Goal: Task Accomplishment & Management: Manage account settings

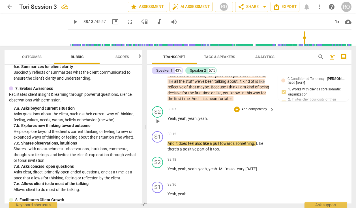
scroll to position [5907, 0]
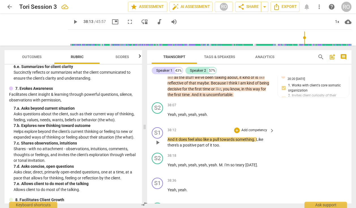
click at [159, 142] on span "play_arrow" at bounding box center [157, 142] width 7 height 7
click at [157, 119] on span "pause" at bounding box center [157, 117] width 7 height 7
click at [158, 118] on span "play_arrow" at bounding box center [157, 117] width 7 height 7
type input "2294"
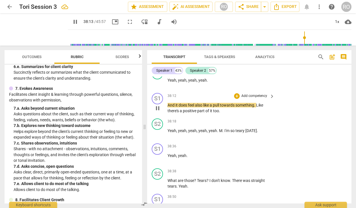
scroll to position [5942, 0]
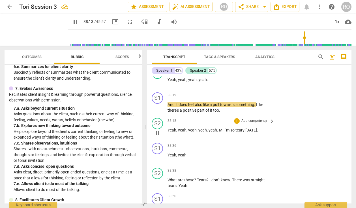
click at [223, 132] on span "." at bounding box center [224, 130] width 2 height 5
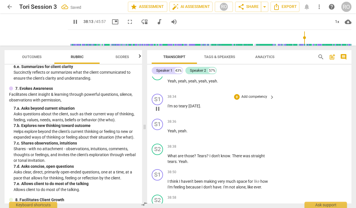
scroll to position [5991, 0]
click at [72, 21] on span "play_arrow" at bounding box center [75, 21] width 7 height 7
click at [168, 133] on span "Yeah" at bounding box center [172, 130] width 9 height 5
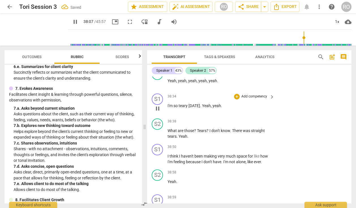
click at [202, 107] on span "Yeah" at bounding box center [206, 105] width 9 height 5
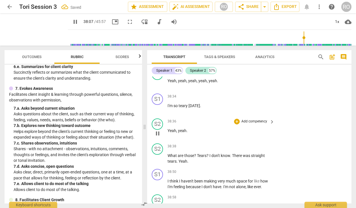
click at [178, 132] on span "yeah" at bounding box center [182, 130] width 8 height 5
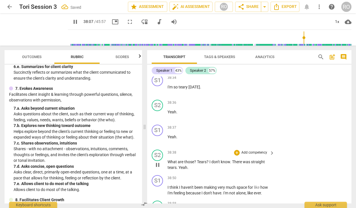
scroll to position [6010, 0]
click at [197, 162] on span "Tears" at bounding box center [202, 161] width 10 height 5
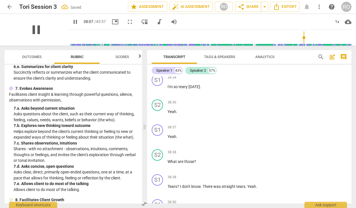
click at [33, 29] on span "pause" at bounding box center [36, 29] width 15 height 15
click at [288, 44] on input "range" at bounding box center [211, 38] width 282 height 18
click at [72, 20] on span "play_arrow" at bounding box center [75, 21] width 7 height 7
click at [160, 115] on span "pause" at bounding box center [157, 114] width 7 height 7
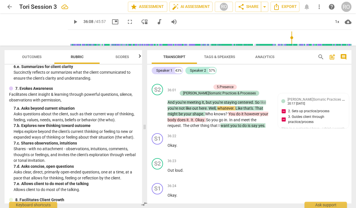
scroll to position [5596, 0]
click at [157, 113] on span "play_arrow" at bounding box center [157, 111] width 7 height 7
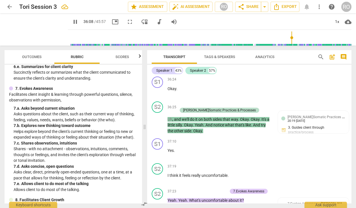
scroll to position [5704, 0]
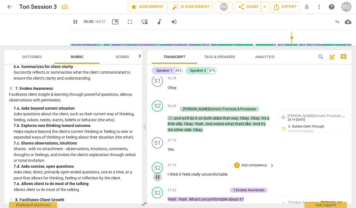
click at [157, 178] on span "pause" at bounding box center [157, 177] width 7 height 7
click at [157, 178] on span "play_arrow" at bounding box center [157, 177] width 7 height 7
click at [41, 36] on div "pause" at bounding box center [36, 30] width 63 height 32
click at [29, 27] on span "pause" at bounding box center [36, 29] width 15 height 15
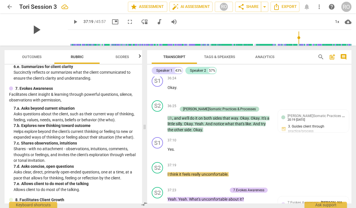
click at [29, 27] on span "play_arrow" at bounding box center [36, 29] width 15 height 15
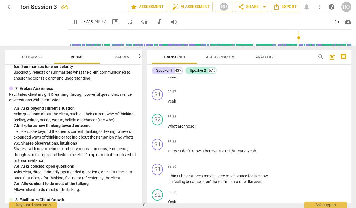
scroll to position [6048, 0]
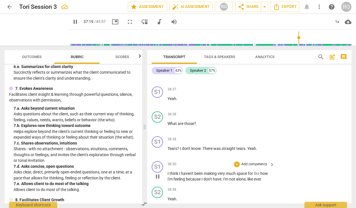
click at [168, 175] on span "I" at bounding box center [169, 173] width 2 height 5
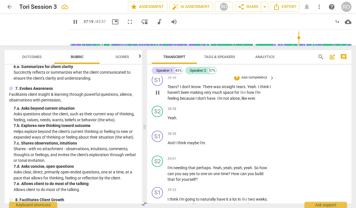
scroll to position [6111, 0]
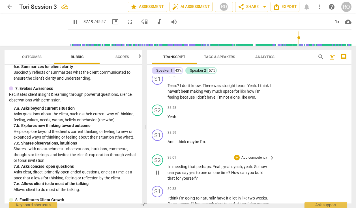
click at [168, 168] on span "I'm" at bounding box center [171, 166] width 6 height 5
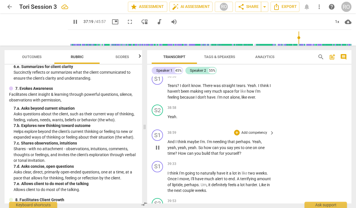
click at [253, 142] on span "Yeah" at bounding box center [256, 141] width 9 height 5
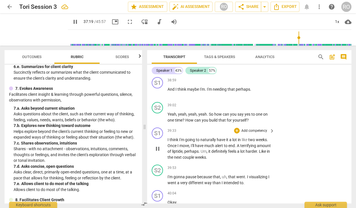
scroll to position [6164, 0]
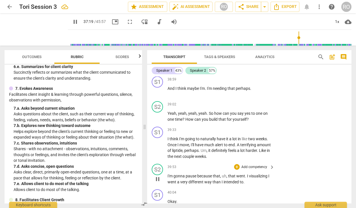
click at [241, 169] on p "Add competency" at bounding box center [254, 167] width 27 height 5
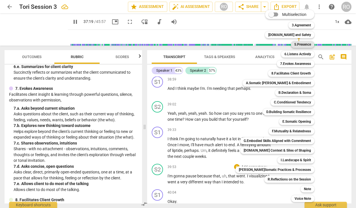
click at [306, 46] on b "5.Presence" at bounding box center [303, 44] width 17 height 7
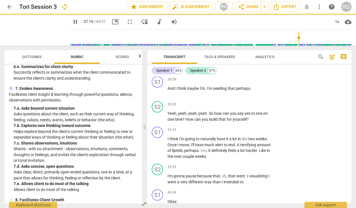
type input "2240"
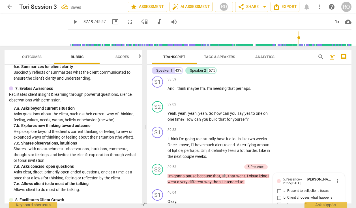
scroll to position [6246, 0]
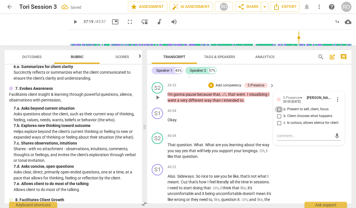
click at [279, 110] on input "a. Present to self, client, focus" at bounding box center [279, 109] width 9 height 7
checkbox input "true"
click at [228, 87] on p "Add competency" at bounding box center [228, 85] width 27 height 5
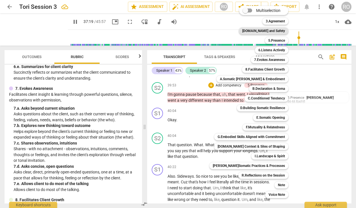
click at [272, 31] on b "[DOMAIN_NAME] and Safety" at bounding box center [263, 30] width 43 height 7
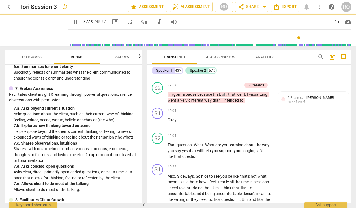
type input "2240"
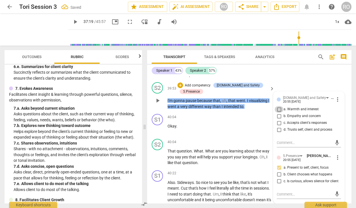
click at [278, 110] on input "a. Warmth and interest" at bounding box center [279, 109] width 9 height 7
checkbox input "true"
click at [278, 131] on input "d. Trusts self, client and process" at bounding box center [279, 129] width 9 height 7
checkbox input "true"
click at [284, 144] on textarea at bounding box center [304, 142] width 55 height 5
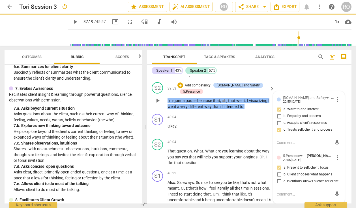
type textarea "T"
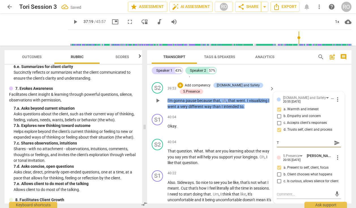
type textarea "Th"
type textarea "Thi"
type textarea "This"
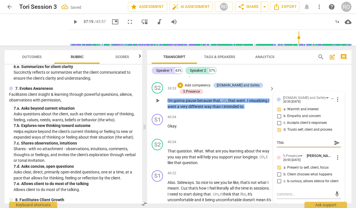
type textarea "This"
type textarea "Thi"
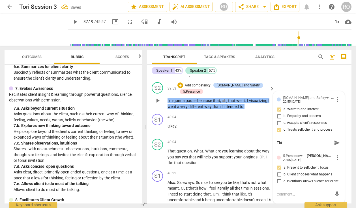
type textarea "Th"
type textarea "T"
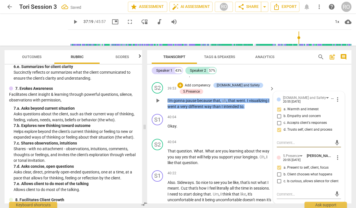
type textarea "T"
type textarea "Th"
type textarea "Thi"
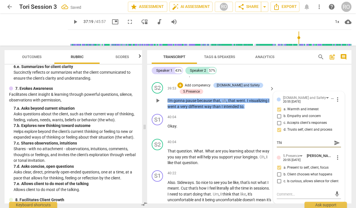
type textarea "This"
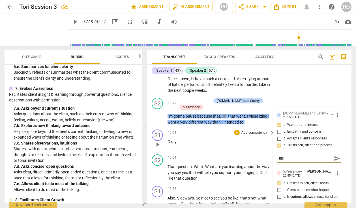
scroll to position [6231, 0]
type textarea "This w"
type textarea "This we"
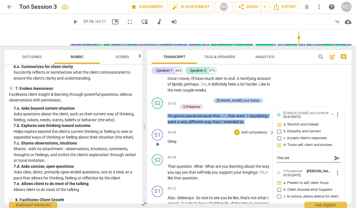
type textarea "This wen"
type textarea "This went"
type textarea "This went m"
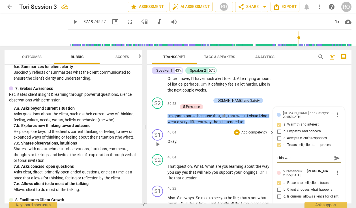
type textarea "This went m"
type textarea "This went mo"
type textarea "This went mor"
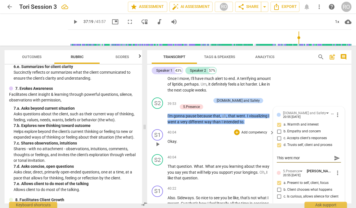
type textarea "This went more"
type textarea "This went more t"
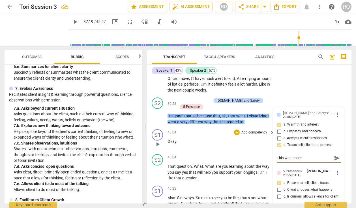
type textarea "This went more t"
type textarea "This went more to"
type textarea "This went more t"
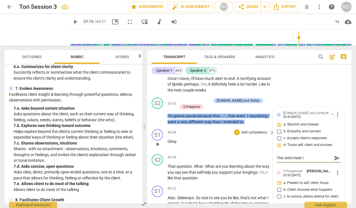
type textarea "This went more"
type textarea "This went mor"
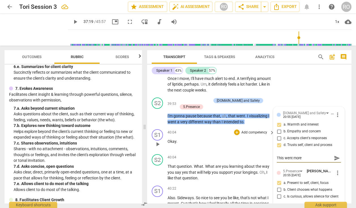
type textarea "This went mor"
type textarea "This went mo"
type textarea "This went m"
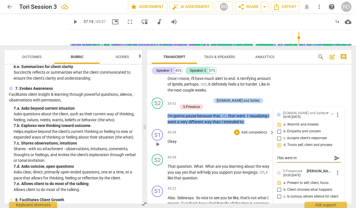
type textarea "This went"
type textarea "This wen"
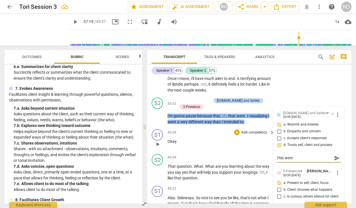
type textarea "This wen"
type textarea "This we"
type textarea "This w"
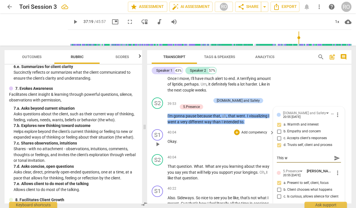
type textarea "This"
type textarea "This q"
type textarea "This qu"
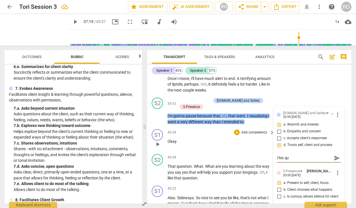
type textarea "This que"
type textarea "This ques"
type textarea "This quest"
type textarea "This questi"
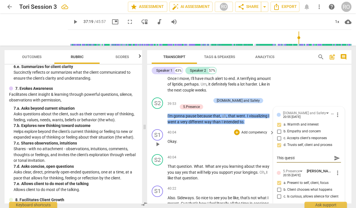
type textarea "This questio"
type textarea "This question"
type textarea "This question w"
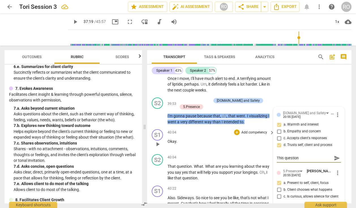
type textarea "This question w"
type textarea "This question wa"
type textarea "This question was"
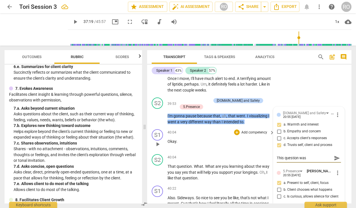
type textarea "This question was"
type textarea "This question was m"
type textarea "This question was mo"
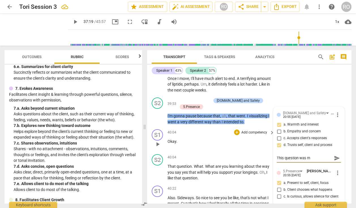
type textarea "This question was mo"
type textarea "This question was mor"
type textarea "This question was more"
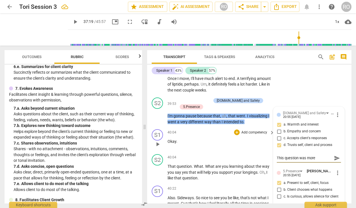
type textarea "This question was more"
type textarea "This question was more s"
type textarea "This question was more so"
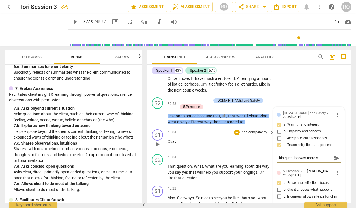
type textarea "This question was more so"
type textarea "This question was more sou"
type textarea "This question was more soul"
type textarea "This question was more [PERSON_NAME]"
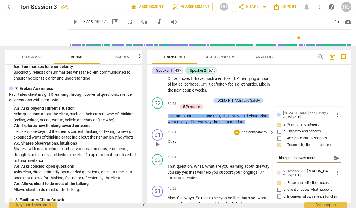
type textarea "This question was more soulti"
type textarea "This question was more soultio"
type textarea "This question was more soulti"
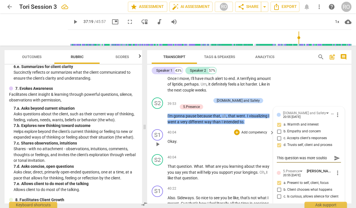
type textarea "This question was more soulti"
type textarea "This question was more [PERSON_NAME]"
type textarea "This question was more soul"
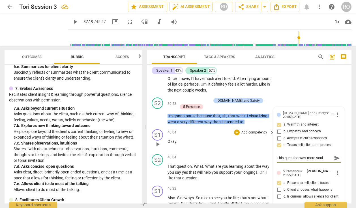
type textarea "This question was more sou"
type textarea "This question was more so"
type textarea "This question was more sol"
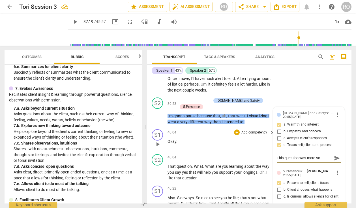
type textarea "This question was more sol"
type textarea "This question was more [PERSON_NAME]"
type textarea "This question was more solti"
type textarea "This question was more soltio"
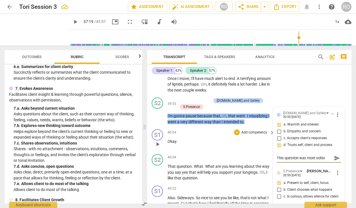
type textarea "This question was more solti"
type textarea "This question was more [PERSON_NAME]"
type textarea "This question was more sol"
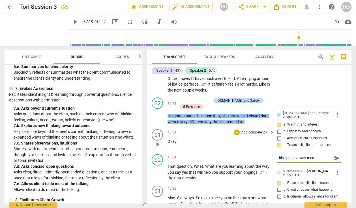
type textarea "This question was more sol"
type textarea "This question was more solu"
type textarea "This question was more solut"
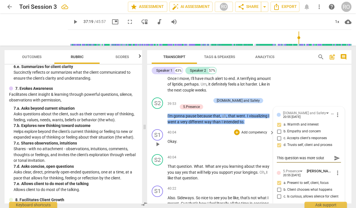
type textarea "This question was more soluti"
type textarea "This question was more solutio"
type textarea "This question was more solution"
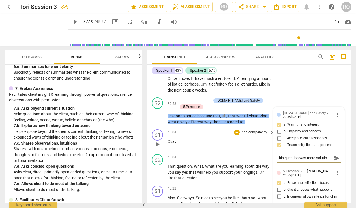
type textarea "This question was more solution"
type textarea "This question was more solution b"
type textarea "This question was more solution ba"
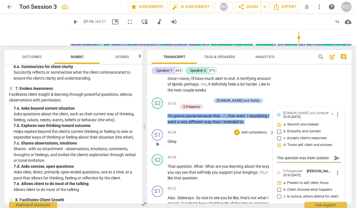
type textarea "This question was more solution bas"
type textarea "This question was more solution base"
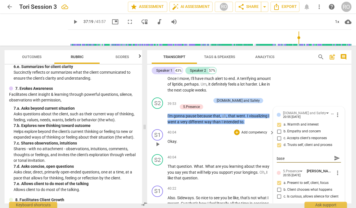
type textarea "This question was more solution based"
type textarea "This question was more solution based t"
type textarea "This question was more solution based th"
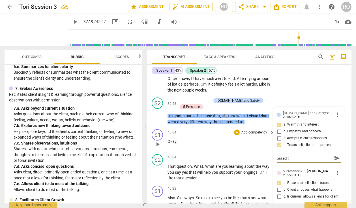
type textarea "This question was more solution based th"
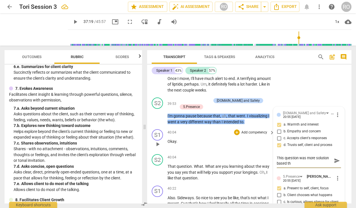
type textarea "This question was more solution based tha"
type textarea "This question was more solution based th"
type textarea "This question was more solution based the"
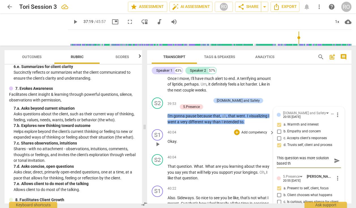
type textarea "This question was more solution based the"
type textarea "This question was more solution based then"
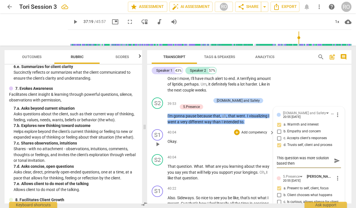
type textarea "This question was more solution based then e"
type textarea "This question was more solution based then ex"
type textarea "This question was more solution based then exp"
type textarea "This question was more solution based then expl"
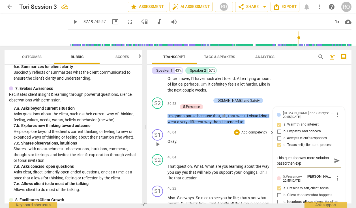
type textarea "This question was more solution based then expl"
type textarea "This question was more solution based then explo"
type textarea "This question was more solution based then explor"
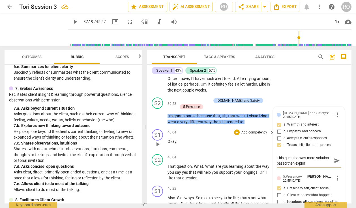
type textarea "This question was more solution based then explora"
type textarea "This question was more solution based then explorat"
type textarea "This question was more solution based then explorato"
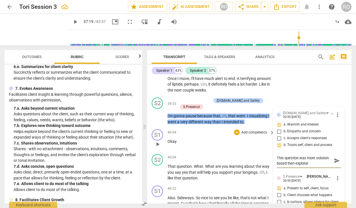
type textarea "This question was more solution based then explorato"
type textarea "This question was more solution based then explorator"
type textarea "This question was more solution based then exploratory"
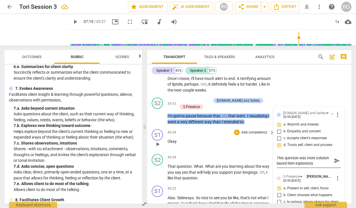
type textarea "This question was more solution based then exploratory"
type textarea "This question was more solution based then exploratory a"
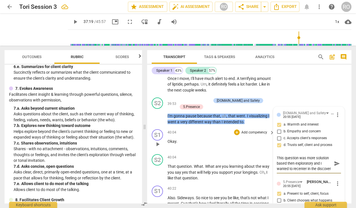
scroll to position [5, 0]
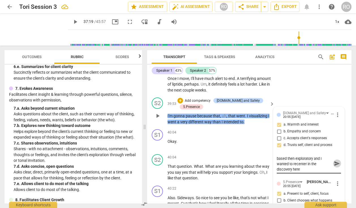
click at [335, 164] on span "send" at bounding box center [337, 163] width 6 height 6
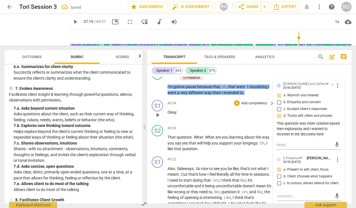
scroll to position [6260, 0]
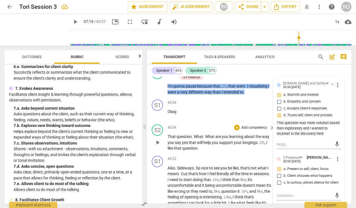
click at [260, 144] on span "Oh" at bounding box center [262, 142] width 5 height 5
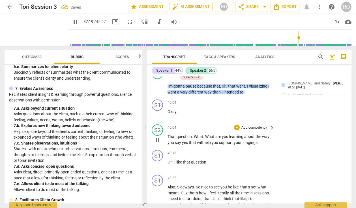
click at [243, 129] on p "Add competency" at bounding box center [254, 127] width 27 height 5
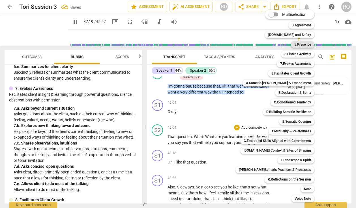
click at [296, 46] on b "5.Presence" at bounding box center [303, 44] width 17 height 7
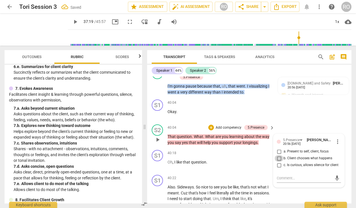
click at [279, 160] on input "b. Client chooses what happens" at bounding box center [279, 158] width 9 height 7
click at [277, 166] on input "c. Is curious, allows silence for client" at bounding box center [279, 165] width 9 height 7
click at [218, 128] on p "Add competency" at bounding box center [228, 127] width 27 height 5
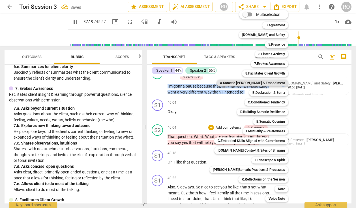
click at [266, 83] on b "A.Somatic [PERSON_NAME] & Embodiment" at bounding box center [252, 83] width 65 height 7
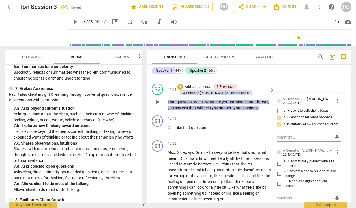
scroll to position [6302, 0]
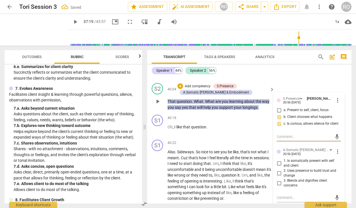
click at [281, 166] on input "1. Is somatically present with self and client" at bounding box center [279, 163] width 9 height 7
click at [279, 176] on input "2. Uses presence to build trust and change" at bounding box center [279, 173] width 9 height 7
click at [335, 155] on span "more_vert" at bounding box center [338, 151] width 7 height 7
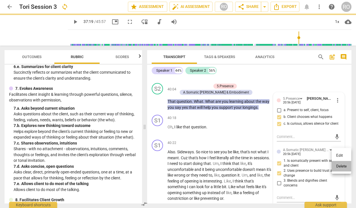
click at [340, 168] on li "Delete" at bounding box center [342, 166] width 20 height 11
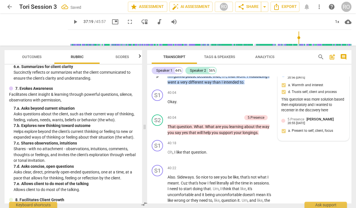
scroll to position [6218, 0]
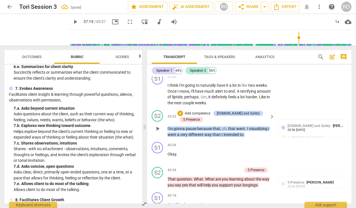
click at [195, 112] on p "Add competency" at bounding box center [197, 113] width 27 height 5
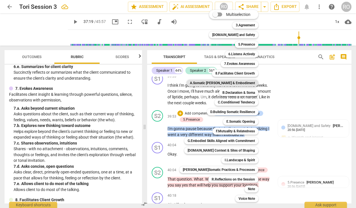
click at [236, 84] on b "A.Somatic [PERSON_NAME] & Embodiment" at bounding box center [222, 83] width 65 height 7
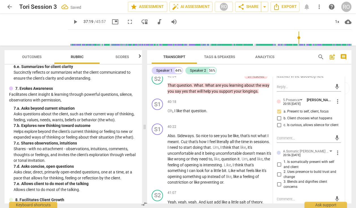
scroll to position [6322, 0]
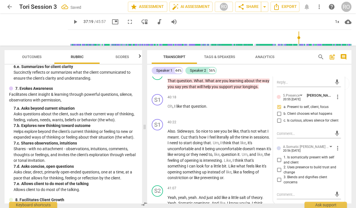
click at [282, 163] on input "1. Is somatically present with self and client" at bounding box center [279, 160] width 9 height 7
click at [278, 173] on input "2. Uses presence to build trust and change" at bounding box center [279, 170] width 9 height 7
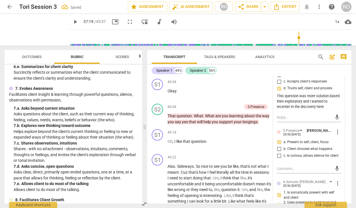
scroll to position [6288, 0]
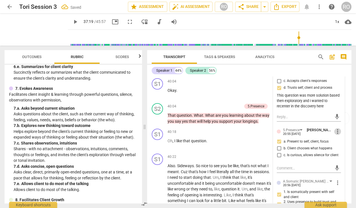
click at [335, 133] on span "more_vert" at bounding box center [338, 131] width 7 height 7
click at [334, 143] on li "Delete" at bounding box center [342, 143] width 20 height 11
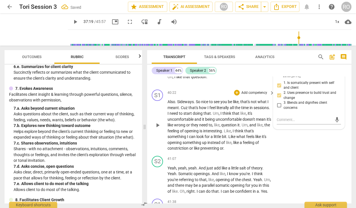
click at [240, 141] on span "like" at bounding box center [236, 142] width 7 height 5
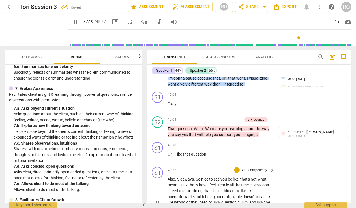
scroll to position [6267, 0]
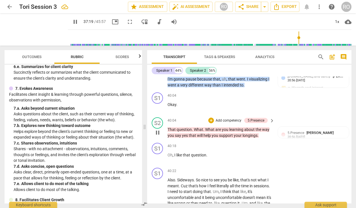
click at [221, 118] on div "+ Add competency 5.Presence" at bounding box center [237, 120] width 59 height 6
click at [216, 121] on p "Add competency" at bounding box center [228, 120] width 27 height 5
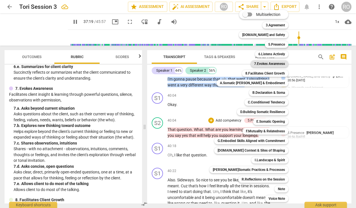
click at [265, 64] on b "7.Evokes Awareness" at bounding box center [269, 63] width 31 height 7
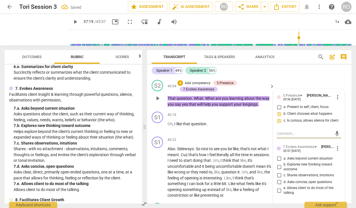
scroll to position [6305, 0]
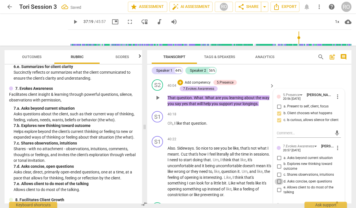
click at [278, 185] on input "d. Asks concise, open questions" at bounding box center [279, 181] width 9 height 7
click at [246, 181] on p "Also . Sideways . So nice to see you be like , that's not what I meant . Cuz th…" at bounding box center [220, 171] width 104 height 52
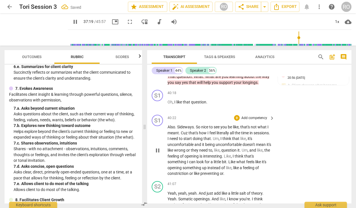
scroll to position [6330, 0]
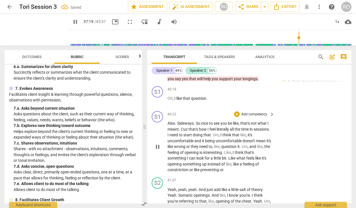
click at [168, 124] on span "Also" at bounding box center [172, 123] width 8 height 5
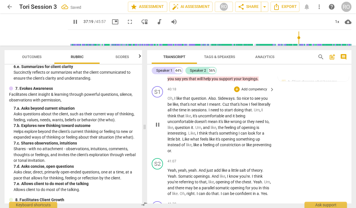
click at [259, 91] on p "Add competency" at bounding box center [254, 89] width 27 height 5
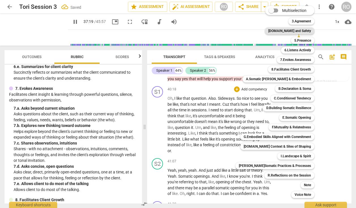
click at [301, 31] on b "[DOMAIN_NAME] and Safety" at bounding box center [290, 30] width 43 height 7
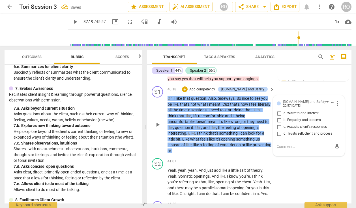
click at [294, 136] on span "d. Trusts self, client and process" at bounding box center [308, 133] width 49 height 5
click at [284, 136] on input "d. Trusts self, client and process" at bounding box center [279, 133] width 9 height 7
click at [216, 88] on p "Add competency" at bounding box center [202, 89] width 27 height 5
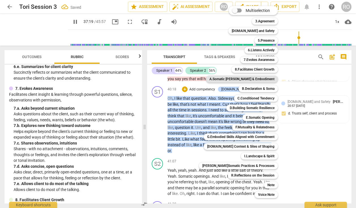
click at [259, 78] on b "A.Somatic [PERSON_NAME] & Embodiment" at bounding box center [242, 79] width 65 height 7
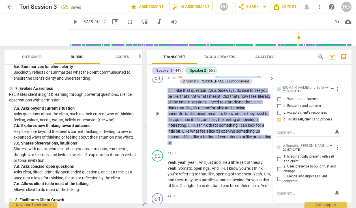
scroll to position [6346, 0]
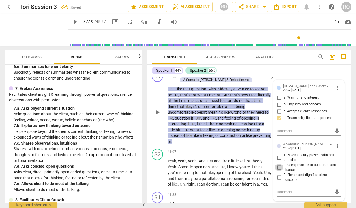
click at [279, 167] on input "2. Uses presence to build trust and change" at bounding box center [279, 167] width 9 height 7
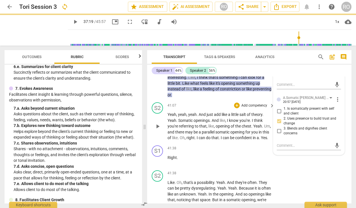
scroll to position [6336, 0]
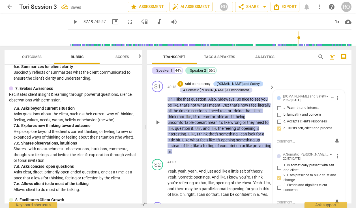
click at [152, 145] on div "S1 play_arrow pause" at bounding box center [160, 118] width 16 height 74
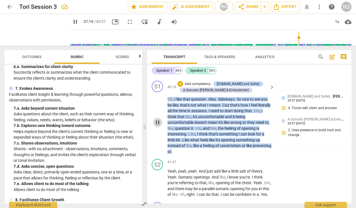
click at [157, 125] on span "pause" at bounding box center [157, 122] width 7 height 7
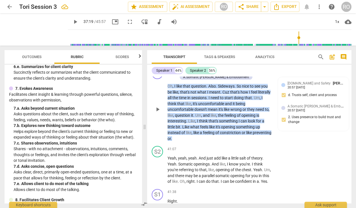
scroll to position [6353, 0]
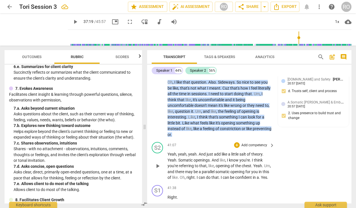
click at [270, 180] on p "Yeah , yeah , yeah . And just add like a little salt of theory . Yeah . Somatic…" at bounding box center [220, 165] width 104 height 29
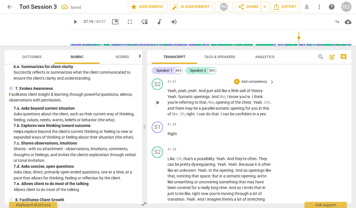
scroll to position [6417, 0]
click at [250, 80] on p "Add competency" at bounding box center [254, 81] width 27 height 5
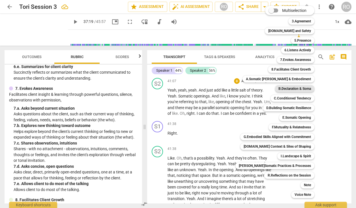
click at [287, 89] on b "B.Declaration & Soma" at bounding box center [295, 88] width 33 height 7
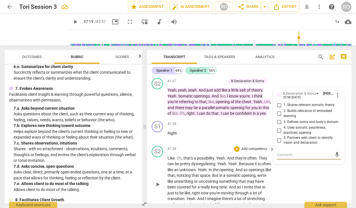
click at [245, 152] on p "Add competency" at bounding box center [254, 148] width 27 height 5
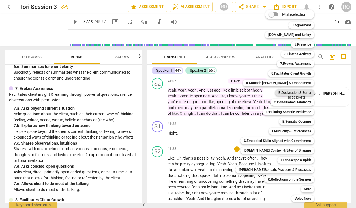
click at [293, 94] on b "B.Declaration & Soma" at bounding box center [295, 92] width 33 height 7
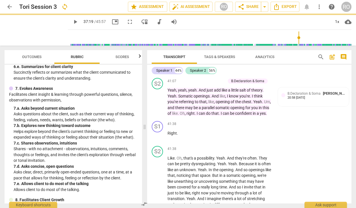
scroll to position [6511, 0]
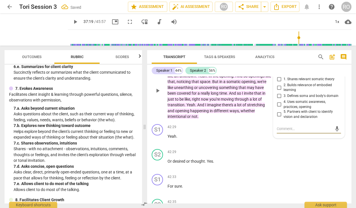
click at [295, 82] on span "1. Shares relevant somatic theory" at bounding box center [309, 79] width 51 height 5
click at [284, 83] on input "1. Shares relevant somatic theory" at bounding box center [279, 79] width 9 height 7
click at [290, 93] on span "2. Builds relevance of embodied learning" at bounding box center [311, 88] width 55 height 10
click at [284, 91] on input "2. Builds relevance of embodied learning" at bounding box center [279, 87] width 9 height 7
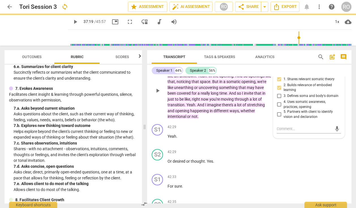
click at [303, 109] on span "4. Uses somatic awareness, practices, opening" at bounding box center [311, 104] width 55 height 10
click at [284, 108] on input "4. Uses somatic awareness, practices, opening" at bounding box center [279, 104] width 9 height 7
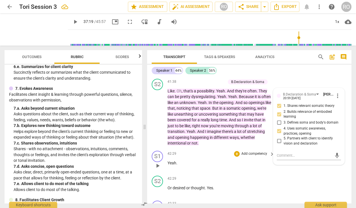
scroll to position [6484, 0]
click at [156, 121] on span "play_arrow" at bounding box center [157, 117] width 7 height 7
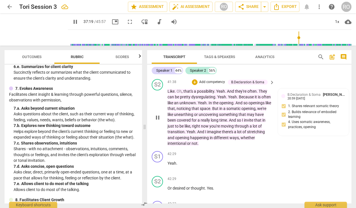
click at [189, 99] on span "pretty" at bounding box center [185, 97] width 11 height 5
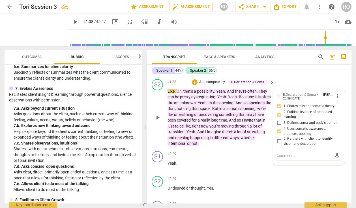
click at [188, 99] on span "pretty" at bounding box center [185, 97] width 11 height 5
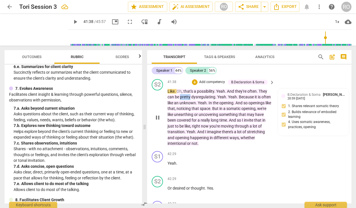
click at [188, 99] on span "pretty" at bounding box center [185, 97] width 11 height 5
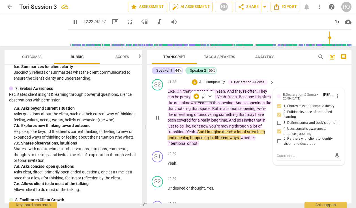
click at [309, 77] on div "S1 play_arrow pause 41:38 + Add competency keyboard_arrow_right Right ." at bounding box center [249, 64] width 205 height 25
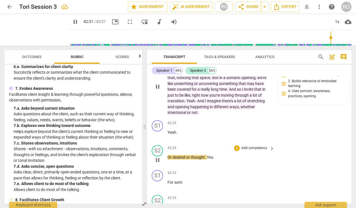
scroll to position [6513, 0]
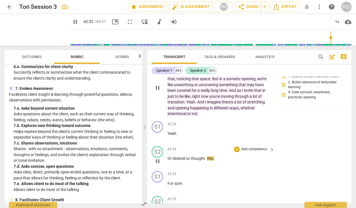
click at [196, 161] on span "thought" at bounding box center [198, 158] width 14 height 5
drag, startPoint x: 205, startPoint y: 165, endPoint x: 191, endPoint y: 165, distance: 13.9
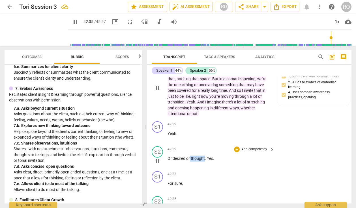
click at [191, 165] on div "S1 play_arrow pause 00:03 + Add competency keyboard_arrow_right Okay . Uh , so …" at bounding box center [249, 139] width 205 height 127
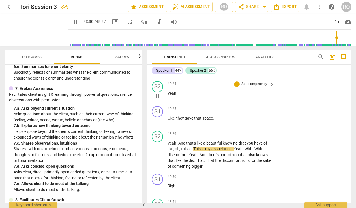
scroll to position [6759, 0]
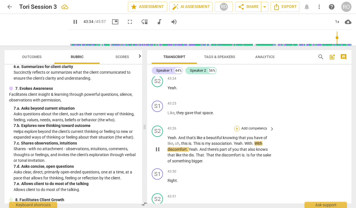
click at [238, 131] on div "+" at bounding box center [237, 129] width 6 height 6
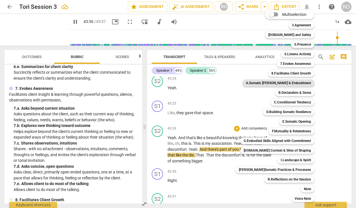
click at [295, 82] on b "A.Somatic [PERSON_NAME] & Embodiment" at bounding box center [278, 83] width 65 height 7
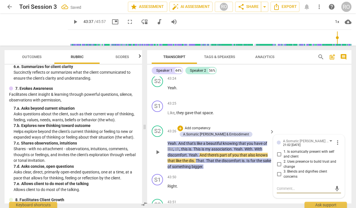
click at [292, 159] on span "1. Is somatically present with self and client" at bounding box center [311, 154] width 55 height 10
click at [284, 157] on input "1. Is somatically present with self and client" at bounding box center [279, 154] width 9 height 7
click at [286, 169] on span "2. Uses presence to build trust and change" at bounding box center [311, 164] width 55 height 10
click at [284, 168] on input "2. Uses presence to build trust and change" at bounding box center [279, 164] width 9 height 7
click at [195, 131] on p "Add competency" at bounding box center [197, 128] width 27 height 5
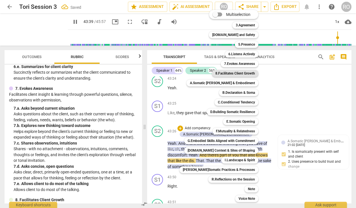
click at [238, 75] on b "8.Facilitates Client Growth" at bounding box center [236, 73] width 40 height 7
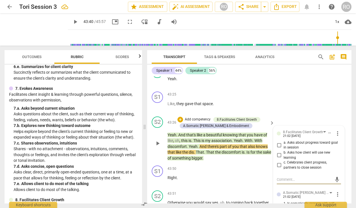
scroll to position [6768, 0]
click at [279, 168] on input "c. Celebrates client progress, partners to close session" at bounding box center [279, 164] width 9 height 7
click at [190, 122] on p "Add competency" at bounding box center [197, 119] width 27 height 5
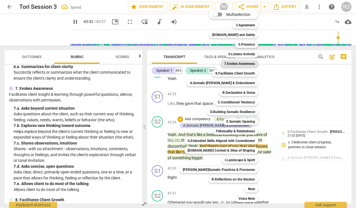
click at [242, 66] on b "7.Evokes Awareness" at bounding box center [239, 63] width 31 height 7
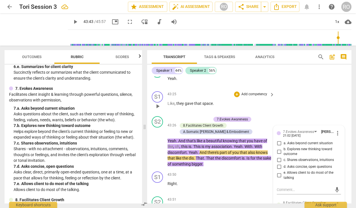
click at [314, 112] on div "S1 play_arrow pause 43:25 + Add competency keyboard_arrow_right Like , they gav…" at bounding box center [249, 101] width 205 height 25
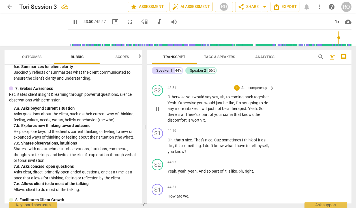
scroll to position [6881, 0]
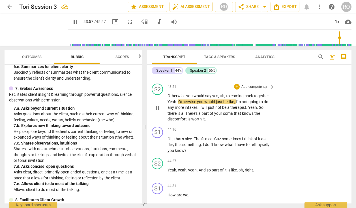
click at [262, 90] on p "Add competency" at bounding box center [254, 86] width 27 height 5
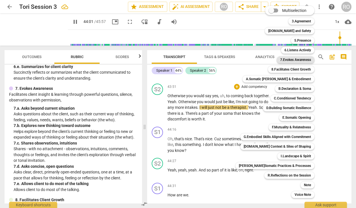
click at [292, 60] on b "7.Evokes Awareness" at bounding box center [295, 59] width 31 height 7
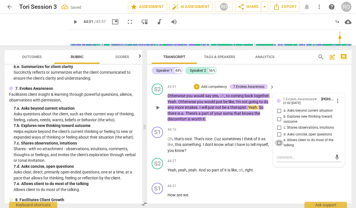
click at [278, 146] on input "e. Allows client to do most of the talking" at bounding box center [279, 142] width 9 height 7
click at [285, 160] on textarea at bounding box center [304, 157] width 55 height 5
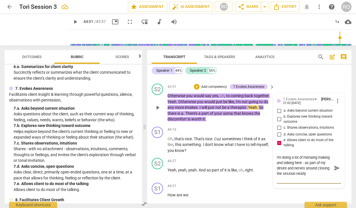
scroll to position [0, 0]
click at [337, 169] on span "send" at bounding box center [337, 165] width 6 height 6
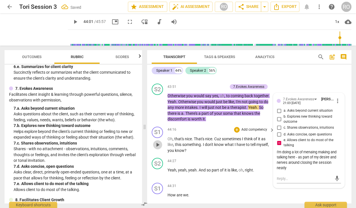
click at [156, 148] on span "play_arrow" at bounding box center [157, 144] width 7 height 7
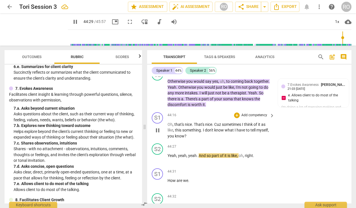
scroll to position [6894, 0]
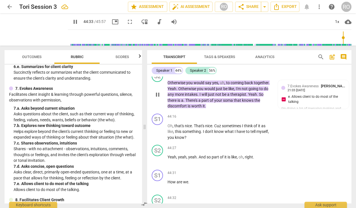
click at [215, 76] on p "Add competency" at bounding box center [214, 73] width 27 height 5
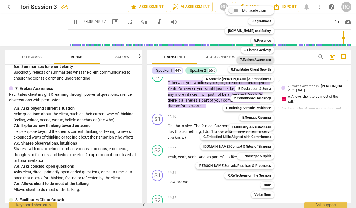
click at [259, 59] on b "7.Evokes Awareness" at bounding box center [255, 59] width 31 height 7
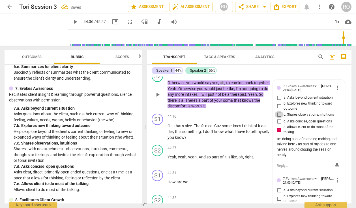
click at [278, 118] on input "c. Shares observations, intuitions" at bounding box center [279, 114] width 9 height 7
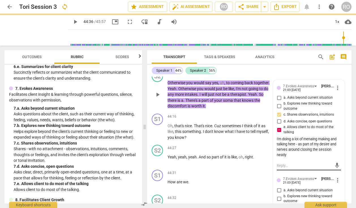
click at [284, 168] on textarea at bounding box center [304, 165] width 55 height 5
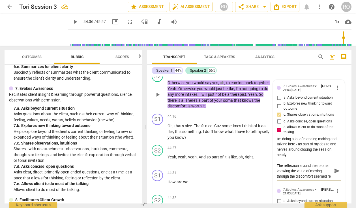
scroll to position [5, 0]
click at [334, 174] on span "send" at bounding box center [337, 171] width 6 height 6
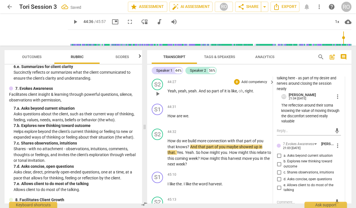
scroll to position [6961, 0]
click at [150, 161] on div "S2 play_arrow pause 44:32 + Add competency keyboard_arrow_right How do we build…" at bounding box center [249, 147] width 205 height 43
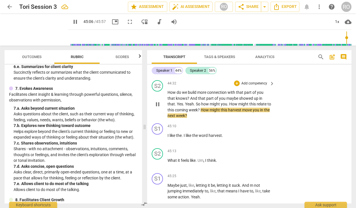
scroll to position [7007, 0]
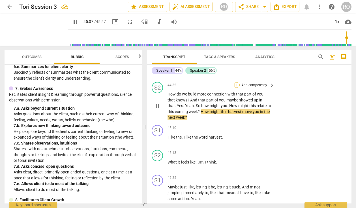
click at [238, 88] on div "+" at bounding box center [237, 85] width 6 height 6
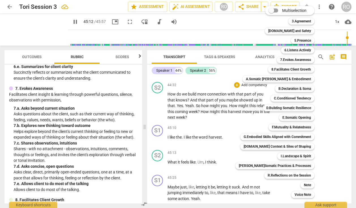
click at [91, 152] on div at bounding box center [178, 104] width 356 height 208
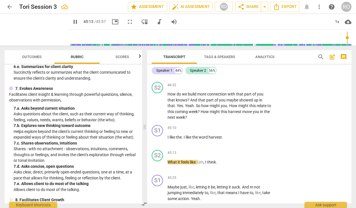
click at [77, 181] on div "7. e. Allows client to do most of the talking" at bounding box center [76, 184] width 124 height 6
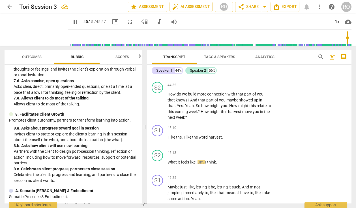
scroll to position [446, 0]
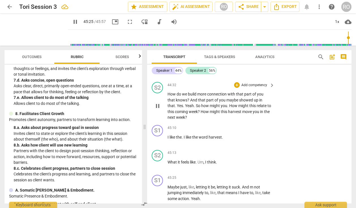
click at [257, 88] on p "Add competency" at bounding box center [254, 85] width 27 height 5
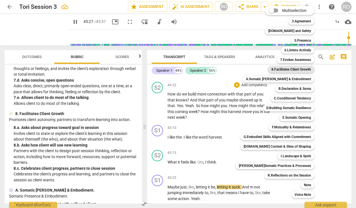
click at [297, 70] on b "8.Facilitates Client Growth" at bounding box center [292, 69] width 40 height 7
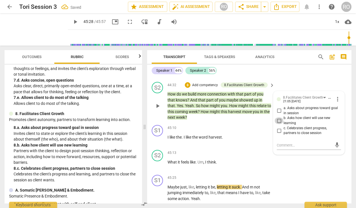
click at [279, 124] on input "b. Asks how client will use new learning" at bounding box center [279, 120] width 9 height 7
click at [277, 124] on input "b. Asks how client will use new learning" at bounding box center [279, 120] width 9 height 7
click at [278, 134] on input "c. Celebrates client progress, partners to close session" at bounding box center [279, 130] width 9 height 7
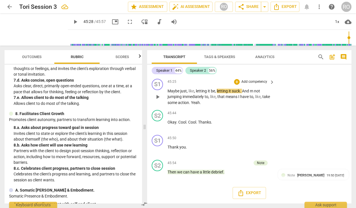
scroll to position [7110, 0]
click at [236, 82] on div "+" at bounding box center [237, 82] width 6 height 6
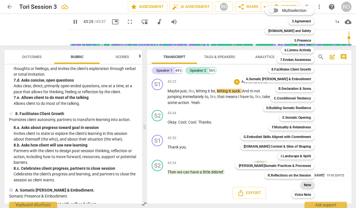
click at [306, 186] on b "Note" at bounding box center [307, 185] width 7 height 7
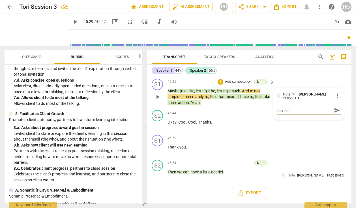
scroll to position [0, 0]
click at [302, 111] on textarea "I think this couldve gone deeper into the anchor for this" at bounding box center [304, 113] width 55 height 11
click at [289, 118] on textarea "I think this could've gone deeper into the anchor for this," at bounding box center [304, 113] width 55 height 11
click at [334, 113] on span "send" at bounding box center [337, 115] width 6 height 6
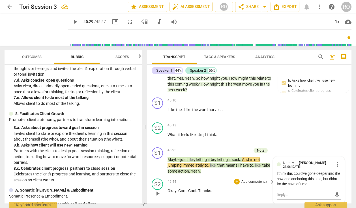
scroll to position [7110, 0]
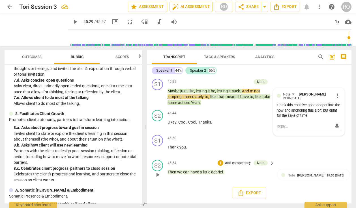
click at [234, 163] on p "Add competency" at bounding box center [238, 163] width 27 height 5
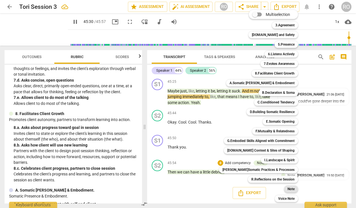
click at [289, 190] on b "Note" at bounding box center [291, 189] width 7 height 7
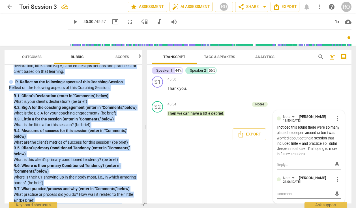
scroll to position [1510, 0]
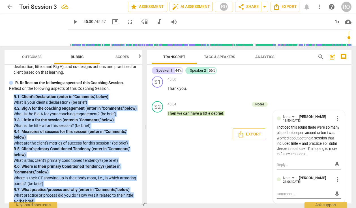
drag, startPoint x: 117, startPoint y: 195, endPoint x: 11, endPoint y: 105, distance: 139.2
click at [11, 105] on div "R. Reflect on the following aspects of this Coaching Session. Reflect on the fo…" at bounding box center [73, 168] width 129 height 176
copy div "R. 1. Client's Declaration (enter in "Comments," below) What is your client's d…"
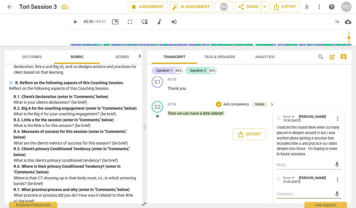
click at [295, 194] on textarea at bounding box center [304, 193] width 55 height 5
paste textarea "R.1. Client's Declaration (enter in "Comments," below) What is your client's de…"
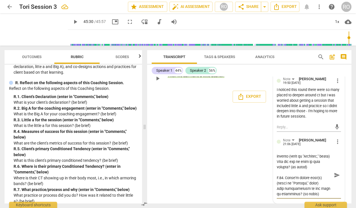
scroll to position [0, 0]
click at [10, 5] on span "arrow_back" at bounding box center [9, 6] width 7 height 7
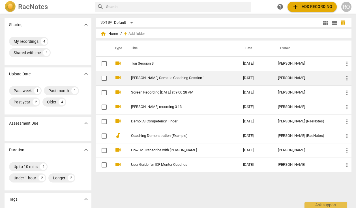
click at [152, 78] on link "[PERSON_NAME] Somatic Coaching Session 1" at bounding box center [177, 78] width 92 height 4
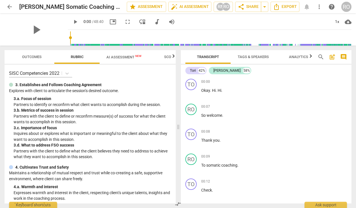
click at [7, 5] on span "arrow_back" at bounding box center [9, 6] width 7 height 7
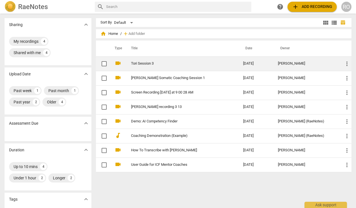
click at [163, 67] on td "Tori Session 3" at bounding box center [181, 63] width 114 height 14
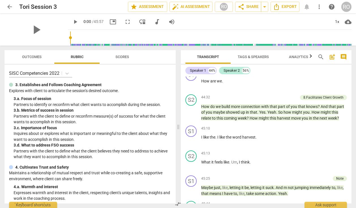
scroll to position [6450, 0]
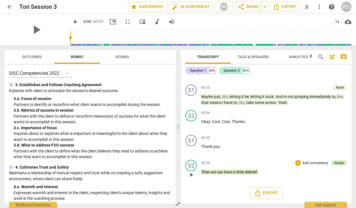
click at [338, 163] on div "Notes" at bounding box center [339, 162] width 9 height 5
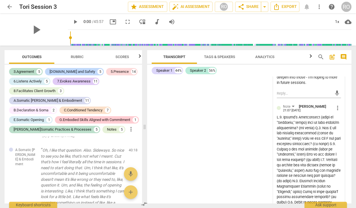
scroll to position [7234, 0]
click at [338, 110] on span "more_vert" at bounding box center [338, 107] width 7 height 7
click at [338, 114] on li "Edit" at bounding box center [342, 113] width 20 height 11
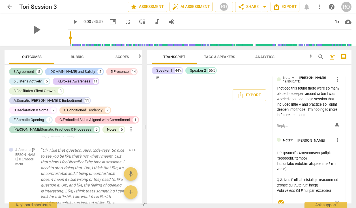
scroll to position [7215, 0]
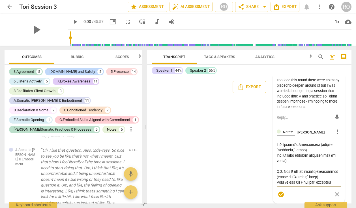
click at [295, 162] on textarea at bounding box center [309, 163] width 64 height 43
click at [317, 167] on textarea at bounding box center [309, 163] width 64 height 43
click at [308, 171] on textarea at bounding box center [309, 163] width 64 height 43
drag, startPoint x: 301, startPoint y: 167, endPoint x: 317, endPoint y: 173, distance: 16.8
click at [317, 173] on textarea at bounding box center [309, 163] width 64 height 43
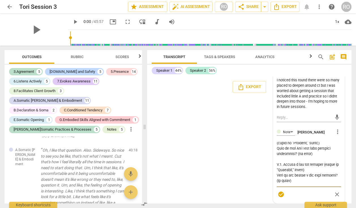
scroll to position [45, 0]
click at [10, 6] on span "arrow_back" at bounding box center [9, 6] width 7 height 7
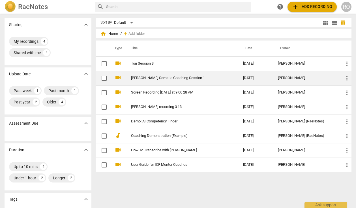
click at [173, 81] on td "[PERSON_NAME] Somatic Coaching Session 1" at bounding box center [181, 78] width 114 height 14
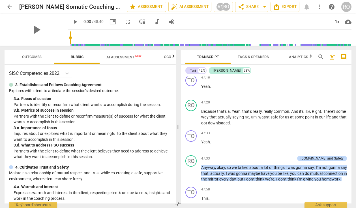
scroll to position [7827, 0]
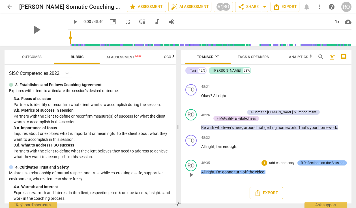
click at [321, 163] on div "R.Reflections on the Session" at bounding box center [322, 162] width 43 height 5
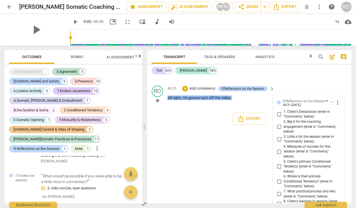
scroll to position [8644, 0]
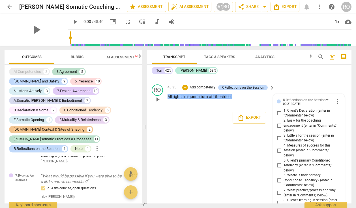
click at [308, 118] on span "1. Client's Declaration (enter in "Comments," below)" at bounding box center [311, 113] width 55 height 10
click at [284, 116] on input "1. Client's Declaration (enter in "Comments," below)" at bounding box center [279, 113] width 9 height 7
click at [308, 118] on span "1. Client's Declaration (enter in "Comments," below)" at bounding box center [311, 113] width 55 height 10
click at [284, 116] on input "1. Client's Declaration (enter in "Comments," below)" at bounding box center [279, 113] width 9 height 7
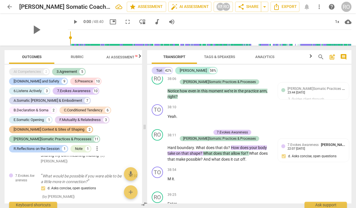
scroll to position [6360, 0]
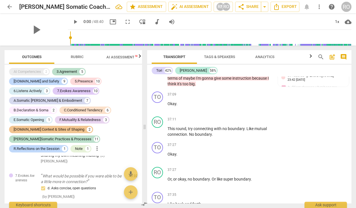
click at [9, 6] on span "arrow_back" at bounding box center [9, 6] width 7 height 7
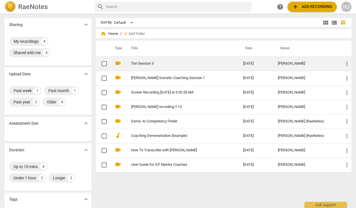
click at [170, 59] on td "Tori Session 3" at bounding box center [181, 63] width 114 height 14
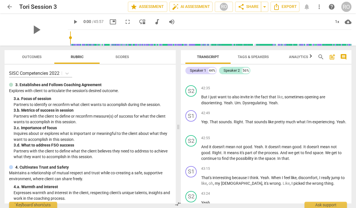
scroll to position [6450, 0]
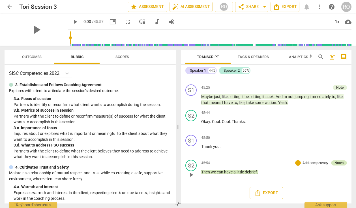
click at [340, 164] on div "Notes" at bounding box center [339, 162] width 9 height 5
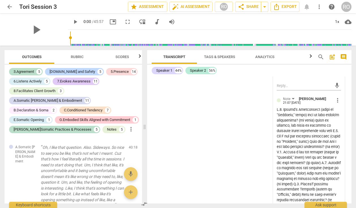
scroll to position [7241, 0]
click at [336, 103] on span "more_vert" at bounding box center [338, 99] width 7 height 7
click at [336, 117] on li "Delete" at bounding box center [342, 117] width 20 height 11
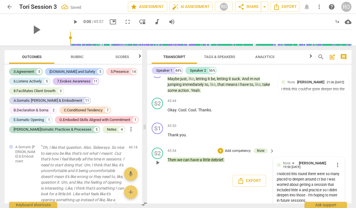
scroll to position [7116, 0]
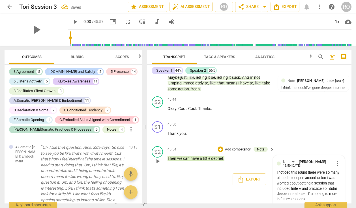
click at [231, 152] on p "Add competency" at bounding box center [238, 149] width 27 height 5
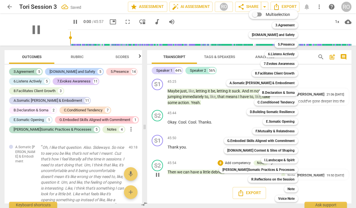
scroll to position [7110, 0]
click at [276, 179] on b "R.Reflections on the Session" at bounding box center [273, 179] width 43 height 7
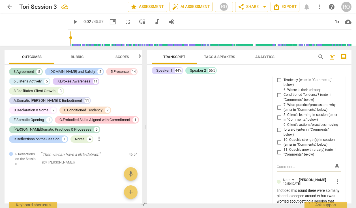
scroll to position [7265, 0]
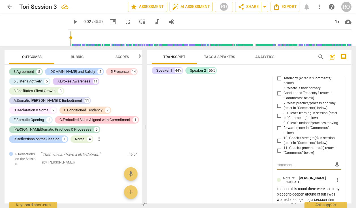
paste textarea "R.1. Client's Declaration (enter in "Comments," below) What is your client's de…"
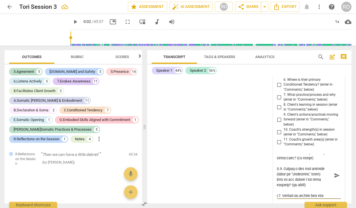
scroll to position [0, 0]
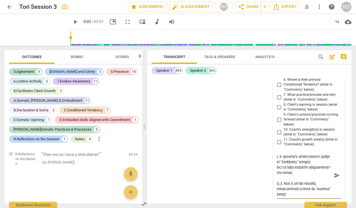
click at [303, 186] on textarea at bounding box center [304, 175] width 55 height 43
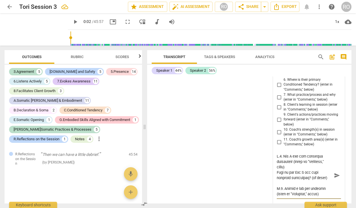
scroll to position [28, 0]
click at [297, 193] on textarea at bounding box center [304, 175] width 55 height 43
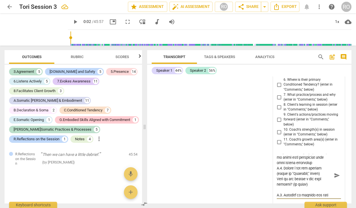
scroll to position [54, 0]
click at [294, 172] on textarea at bounding box center [304, 175] width 55 height 43
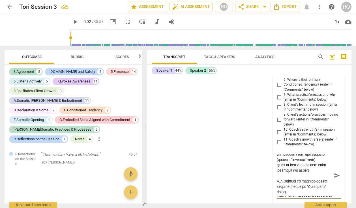
scroll to position [67, 0]
click at [311, 186] on textarea at bounding box center [304, 175] width 55 height 43
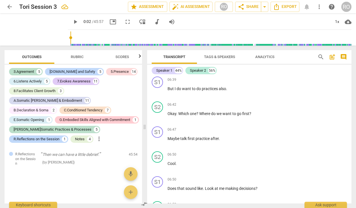
scroll to position [1176, 0]
click at [29, 71] on div "3.Agreement" at bounding box center [24, 72] width 20 height 6
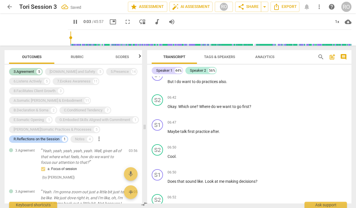
scroll to position [2, 0]
click at [72, 23] on span "pause" at bounding box center [75, 21] width 7 height 7
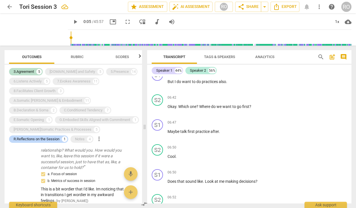
scroll to position [97, 0]
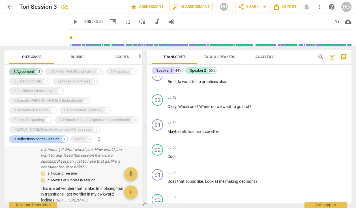
click at [86, 156] on p "Yeah. I'm gonna zoom out just a little bit just to be like. We just dove right …" at bounding box center [83, 132] width 84 height 76
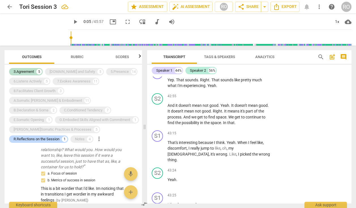
scroll to position [6979, 0]
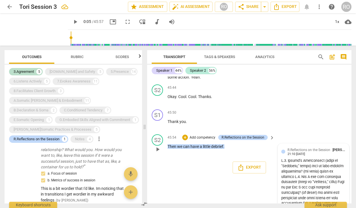
click at [306, 152] on span "R.Reflections on the Session" at bounding box center [309, 150] width 43 height 4
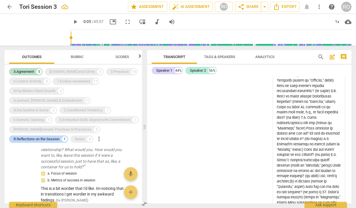
scroll to position [7336, 0]
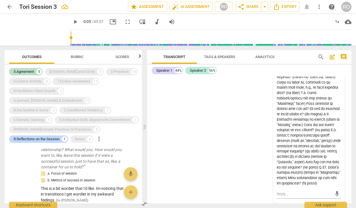
click at [301, 113] on div at bounding box center [309, 77] width 64 height 218
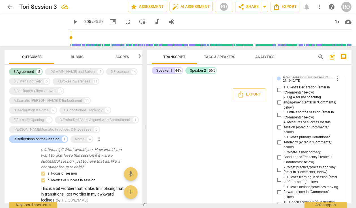
scroll to position [7051, 0]
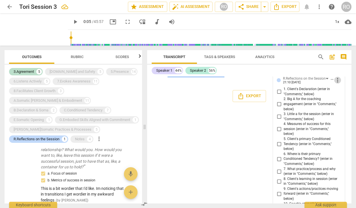
click at [336, 84] on span "more_vert" at bounding box center [338, 80] width 7 height 7
click at [336, 106] on li "Edit" at bounding box center [342, 105] width 20 height 11
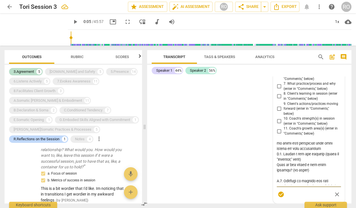
scroll to position [50, 0]
click at [301, 181] on textarea at bounding box center [309, 163] width 64 height 43
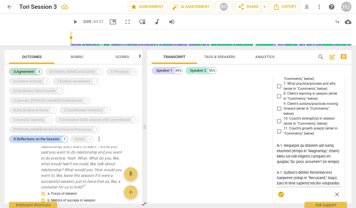
scroll to position [78, 0]
click at [72, 165] on p "Yeah. I'm gonna zoom out just a little bit just to be like. We just dove right …" at bounding box center [83, 152] width 84 height 76
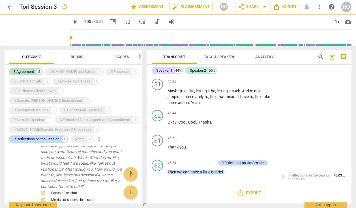
scroll to position [6857, 0]
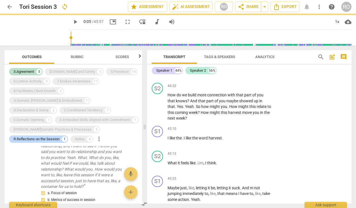
click at [72, 165] on p "Yeah. I'm gonna zoom out just a little bit just to be like. We just dove right …" at bounding box center [83, 152] width 84 height 76
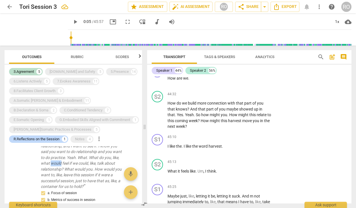
scroll to position [6979, 0]
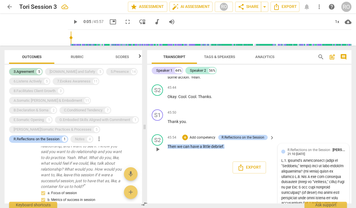
click at [304, 152] on span "R.Reflections on the Session" at bounding box center [309, 150] width 43 height 4
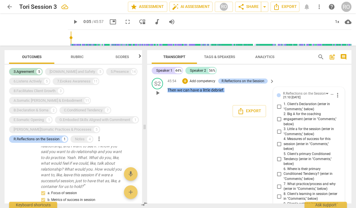
scroll to position [7027, 0]
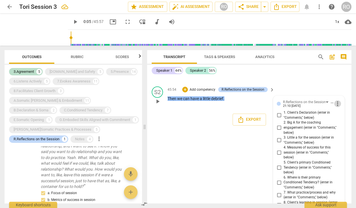
click at [337, 107] on span "more_vert" at bounding box center [338, 103] width 7 height 7
click at [338, 130] on li "Edit" at bounding box center [342, 128] width 20 height 11
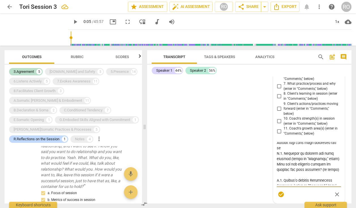
scroll to position [84, 0]
drag, startPoint x: 276, startPoint y: 147, endPoint x: 289, endPoint y: 150, distance: 12.6
click at [289, 150] on textarea at bounding box center [309, 163] width 64 height 43
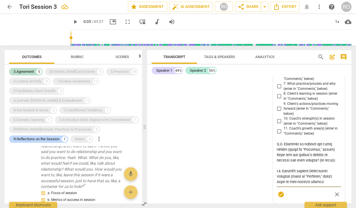
scroll to position [104, 0]
click at [334, 164] on textarea at bounding box center [309, 163] width 64 height 43
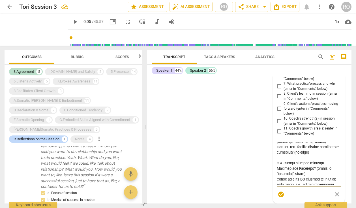
scroll to position [149, 0]
click at [311, 173] on textarea at bounding box center [309, 163] width 64 height 43
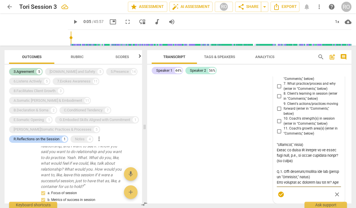
scroll to position [200, 0]
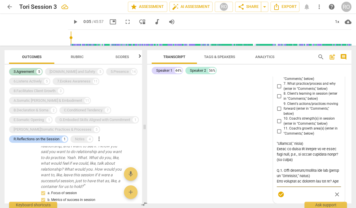
click at [309, 171] on textarea at bounding box center [309, 163] width 64 height 43
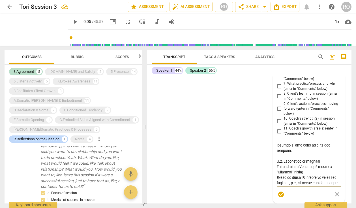
scroll to position [171, 0]
click at [299, 150] on textarea at bounding box center [309, 163] width 64 height 43
click at [282, 152] on textarea at bounding box center [309, 163] width 64 height 43
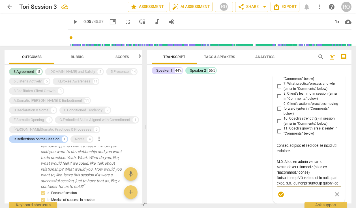
drag, startPoint x: 291, startPoint y: 157, endPoint x: 332, endPoint y: 158, distance: 40.8
click at [332, 158] on textarea at bounding box center [309, 163] width 64 height 43
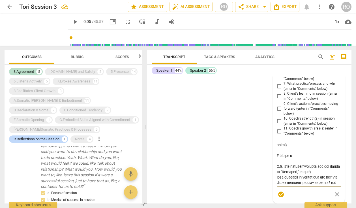
scroll to position [210, 0]
click at [298, 177] on textarea at bounding box center [309, 163] width 64 height 43
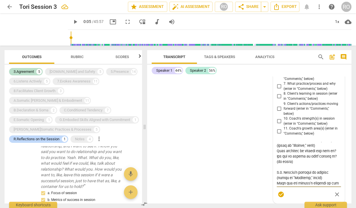
scroll to position [231, 0]
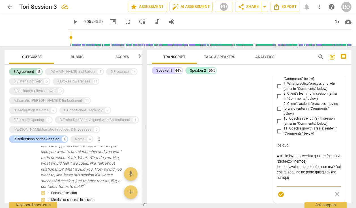
click at [280, 162] on textarea at bounding box center [309, 163] width 64 height 43
click at [289, 167] on textarea at bounding box center [309, 163] width 64 height 43
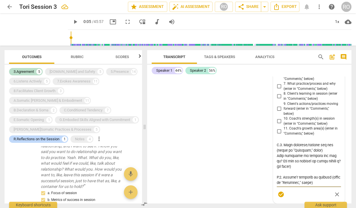
scroll to position [252, 0]
click at [310, 152] on textarea at bounding box center [309, 163] width 64 height 43
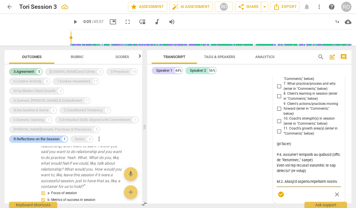
scroll to position [276, 0]
click at [310, 167] on textarea at bounding box center [309, 163] width 64 height 43
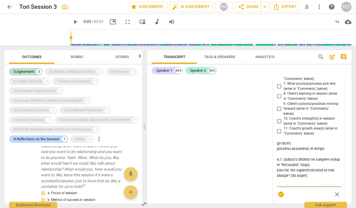
click at [278, 171] on textarea at bounding box center [309, 163] width 64 height 43
click at [312, 169] on textarea at bounding box center [309, 163] width 64 height 43
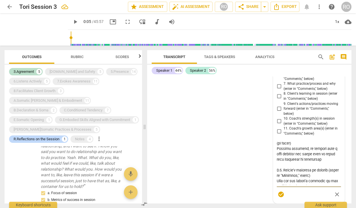
click at [304, 183] on textarea at bounding box center [309, 163] width 64 height 43
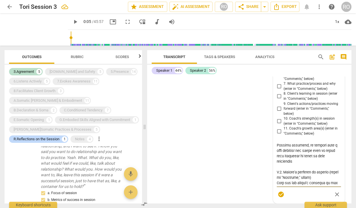
click at [296, 184] on textarea at bounding box center [309, 163] width 64 height 43
click at [328, 151] on textarea at bounding box center [309, 163] width 64 height 43
click at [297, 151] on textarea at bounding box center [309, 163] width 64 height 43
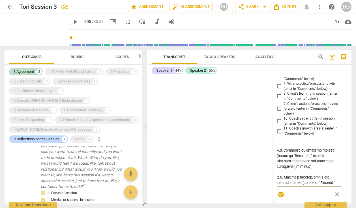
drag, startPoint x: 320, startPoint y: 155, endPoint x: 334, endPoint y: 157, distance: 14.5
click at [334, 157] on textarea at bounding box center [309, 163] width 64 height 43
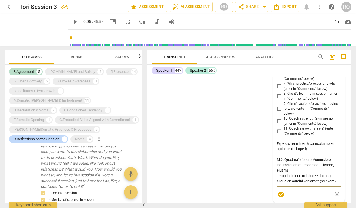
scroll to position [332, 0]
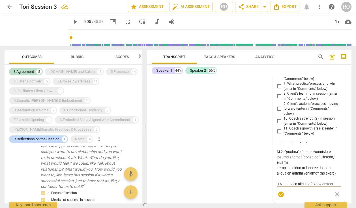
click at [321, 169] on textarea at bounding box center [309, 163] width 64 height 43
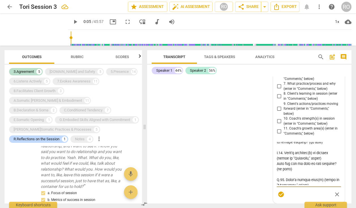
scroll to position [399, 0]
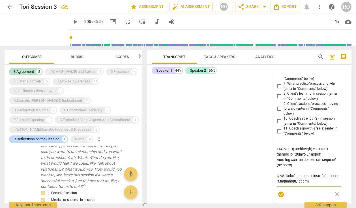
click at [327, 165] on textarea at bounding box center [309, 163] width 64 height 43
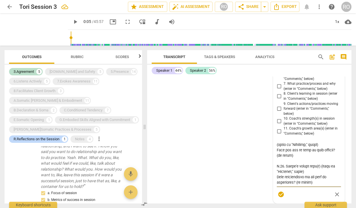
scroll to position [452, 0]
click at [309, 168] on textarea at bounding box center [309, 163] width 64 height 43
click at [308, 179] on textarea at bounding box center [309, 163] width 64 height 43
click at [331, 178] on textarea at bounding box center [309, 163] width 64 height 43
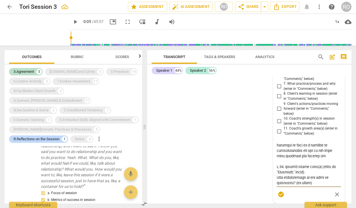
click at [329, 182] on textarea at bounding box center [309, 163] width 64 height 43
click at [316, 182] on textarea at bounding box center [309, 163] width 64 height 43
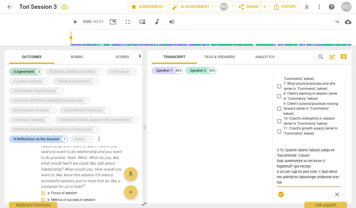
scroll to position [538, 0]
drag, startPoint x: 327, startPoint y: 183, endPoint x: 266, endPoint y: 183, distance: 61.7
click at [266, 183] on div "S1 play_arrow pause 00:03 + Add competency keyboard_arrow_right Okay . Uh , so …" at bounding box center [249, 139] width 205 height 127
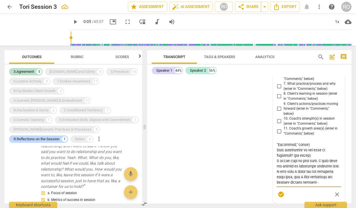
click at [284, 178] on textarea at bounding box center [309, 163] width 64 height 43
click at [329, 184] on textarea at bounding box center [309, 163] width 64 height 43
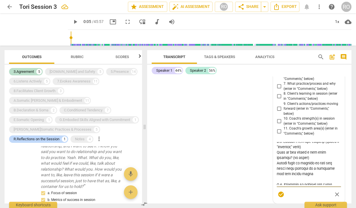
scroll to position [63, 0]
drag, startPoint x: 276, startPoint y: 173, endPoint x: 311, endPoint y: 179, distance: 35.3
click at [311, 179] on textarea at bounding box center [309, 163] width 64 height 43
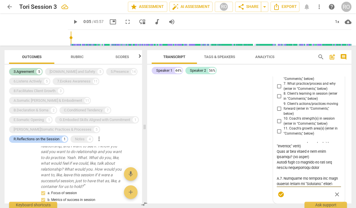
click at [329, 168] on textarea at bounding box center [309, 163] width 64 height 43
click at [311, 173] on textarea at bounding box center [309, 163] width 64 height 43
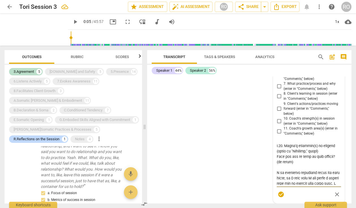
scroll to position [560, 0]
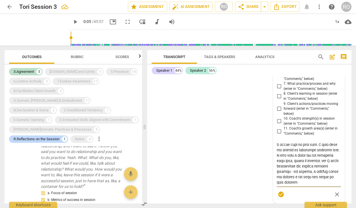
click at [299, 183] on textarea at bounding box center [309, 163] width 64 height 43
click at [325, 173] on textarea at bounding box center [309, 163] width 64 height 43
drag, startPoint x: 316, startPoint y: 171, endPoint x: 330, endPoint y: 182, distance: 17.7
click at [330, 182] on textarea at bounding box center [309, 163] width 64 height 43
drag, startPoint x: 316, startPoint y: 172, endPoint x: 334, endPoint y: 187, distance: 23.4
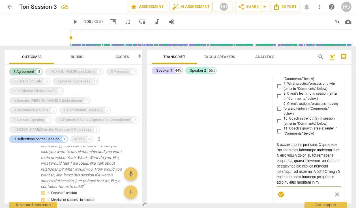
click at [334, 187] on div "R.Reflections on the Session Rosie O'Connor more_vert 1. Client's Declaration (…" at bounding box center [309, 96] width 64 height 208
type textarea "R.1. Client's Declaration (enter in "Comments," below) What is your client's de…"
click at [279, 193] on span "check_circle" at bounding box center [281, 194] width 7 height 7
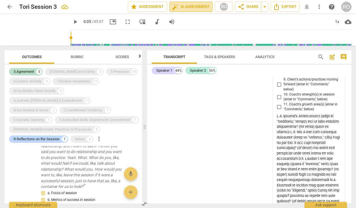
click at [188, 8] on span "auto_fix_high AI Assessment" at bounding box center [191, 6] width 38 height 7
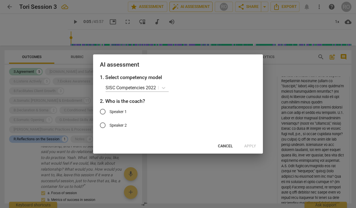
scroll to position [6979, 0]
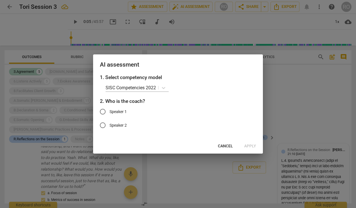
click at [116, 127] on span "Speaker 2" at bounding box center [118, 125] width 17 height 6
click at [110, 127] on input "Speaker 2" at bounding box center [103, 125] width 14 height 14
radio input "true"
click at [229, 146] on span "Cancel" at bounding box center [225, 146] width 15 height 6
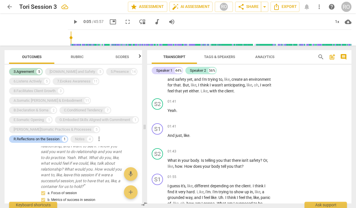
scroll to position [0, 0]
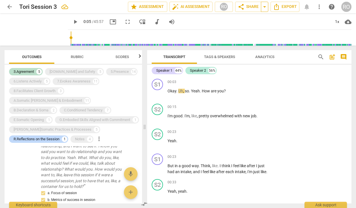
click at [265, 8] on span "arrow_drop_down" at bounding box center [264, 6] width 7 height 7
click at [251, 11] on button "share Share" at bounding box center [248, 7] width 26 height 10
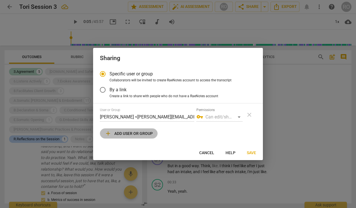
click at [127, 135] on span "add Add user or group" at bounding box center [129, 133] width 48 height 7
radio input "false"
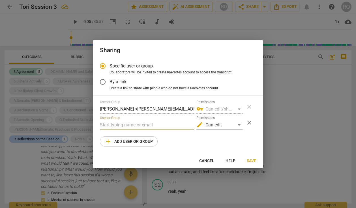
click at [123, 126] on input "text" at bounding box center [147, 124] width 94 height 9
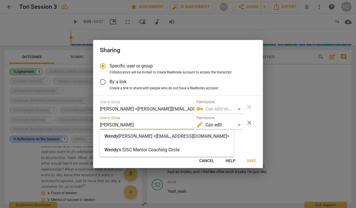
type input "wendy"
click at [161, 137] on strong "Haines <wendyhaines@mac.com>" at bounding box center [173, 135] width 111 height 5
radio input "false"
type input "Wendy Haines <wendyhaines@mac.com>"
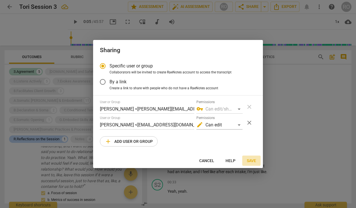
click at [250, 159] on span "Save" at bounding box center [251, 161] width 9 height 6
